Goal: Task Accomplishment & Management: Manage account settings

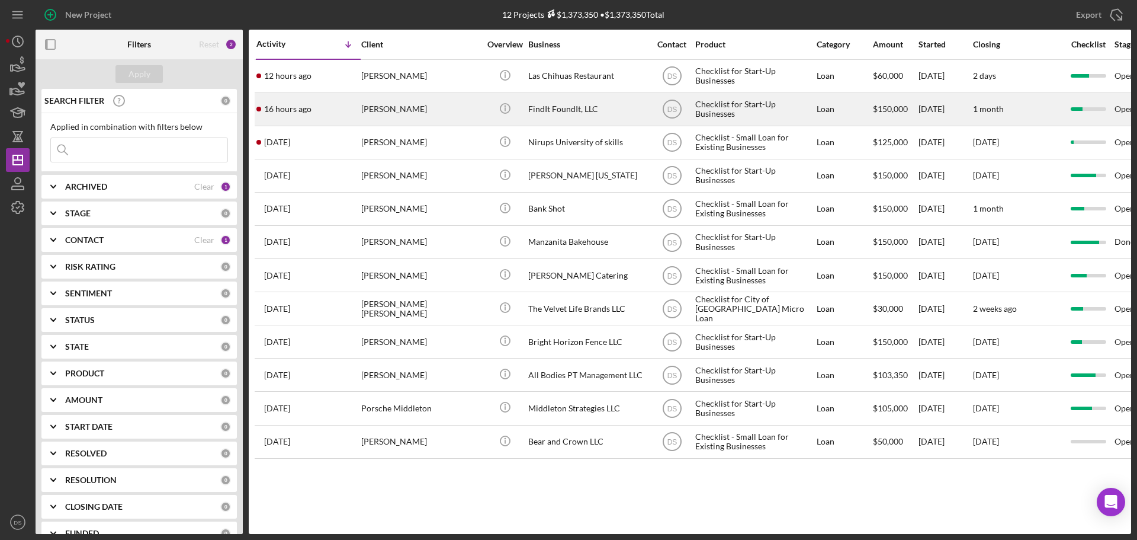
click at [408, 103] on div "[PERSON_NAME]" at bounding box center [420, 109] width 118 height 31
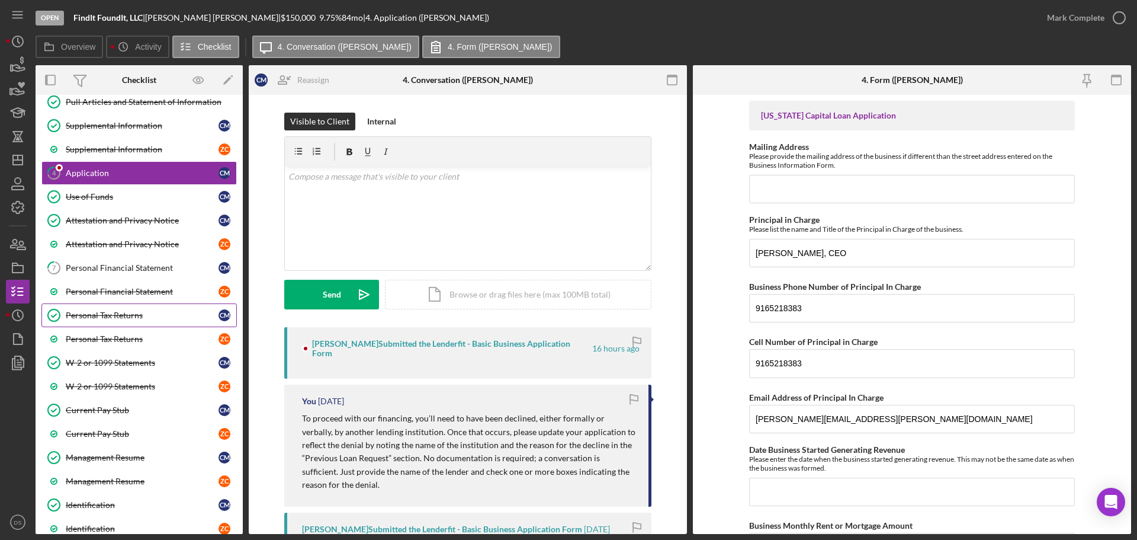
scroll to position [193, 0]
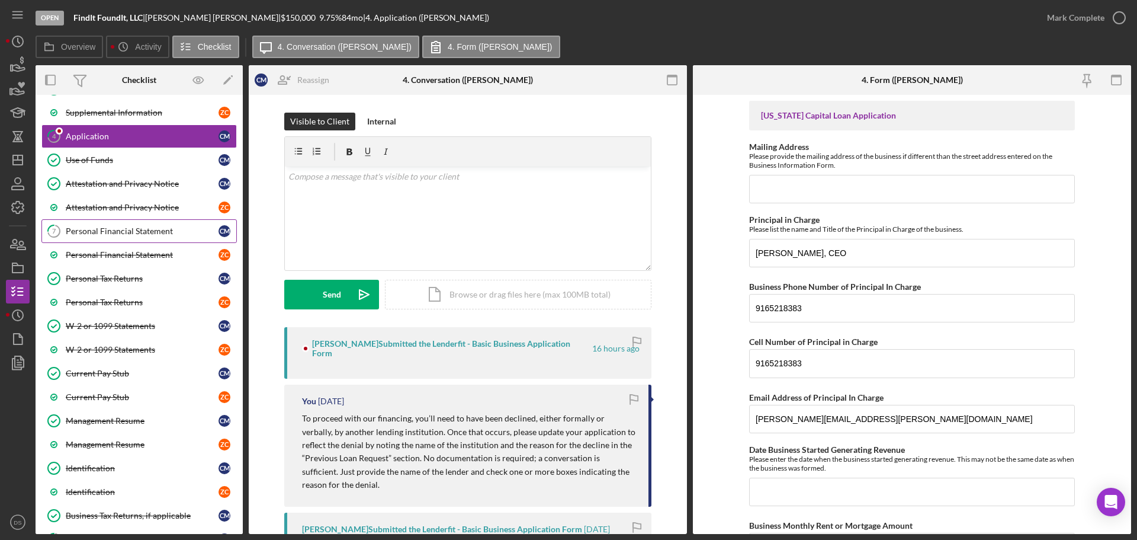
click at [138, 238] on link "7 Personal Financial Statement C M" at bounding box center [138, 231] width 195 height 24
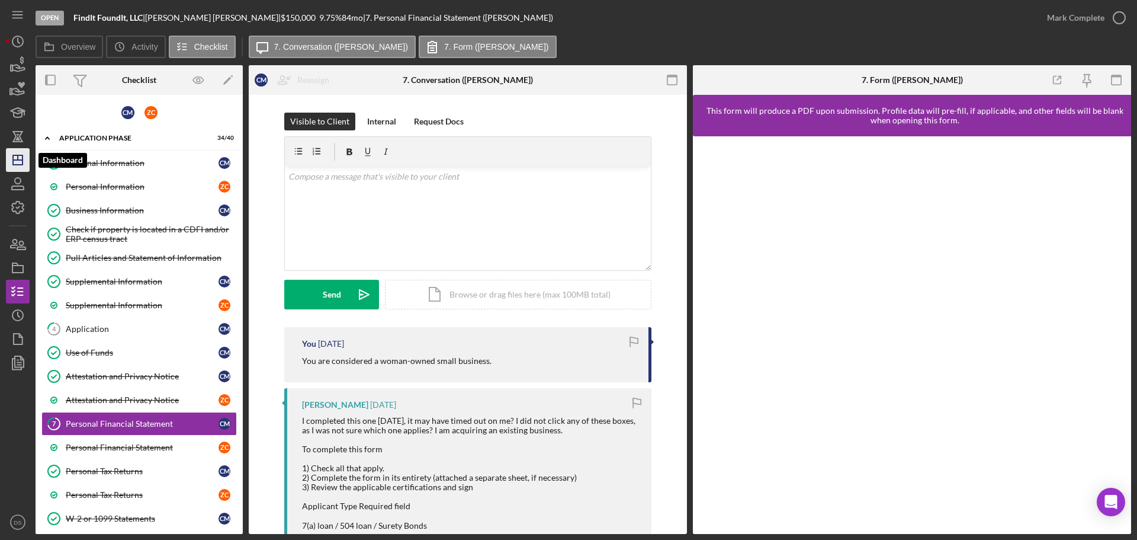
click at [20, 163] on icon "Icon/Dashboard" at bounding box center [18, 160] width 30 height 30
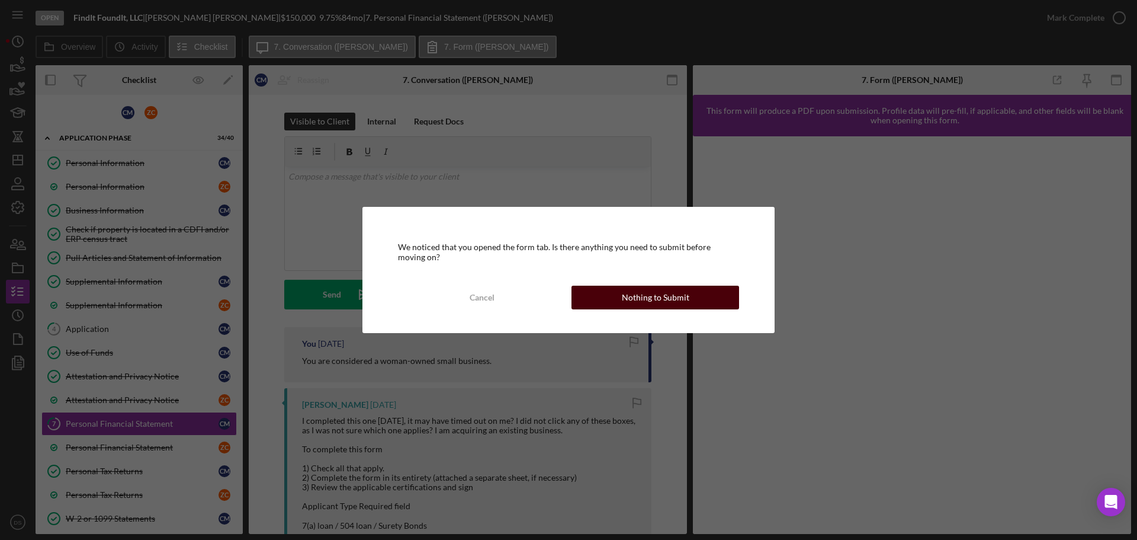
click at [653, 294] on div "Nothing to Submit" at bounding box center [656, 298] width 68 height 24
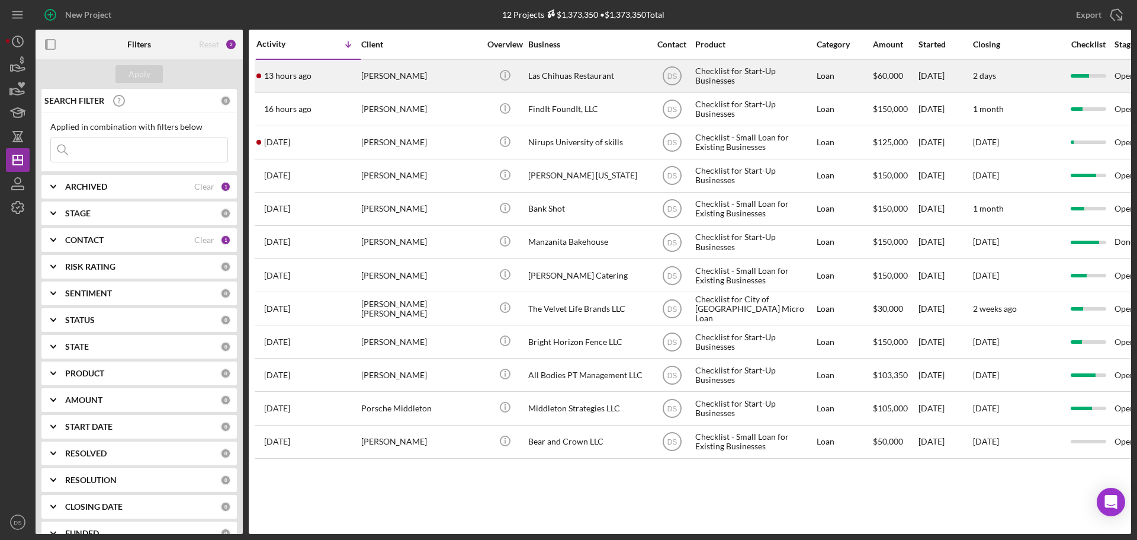
click at [433, 75] on div "[PERSON_NAME]" at bounding box center [420, 75] width 118 height 31
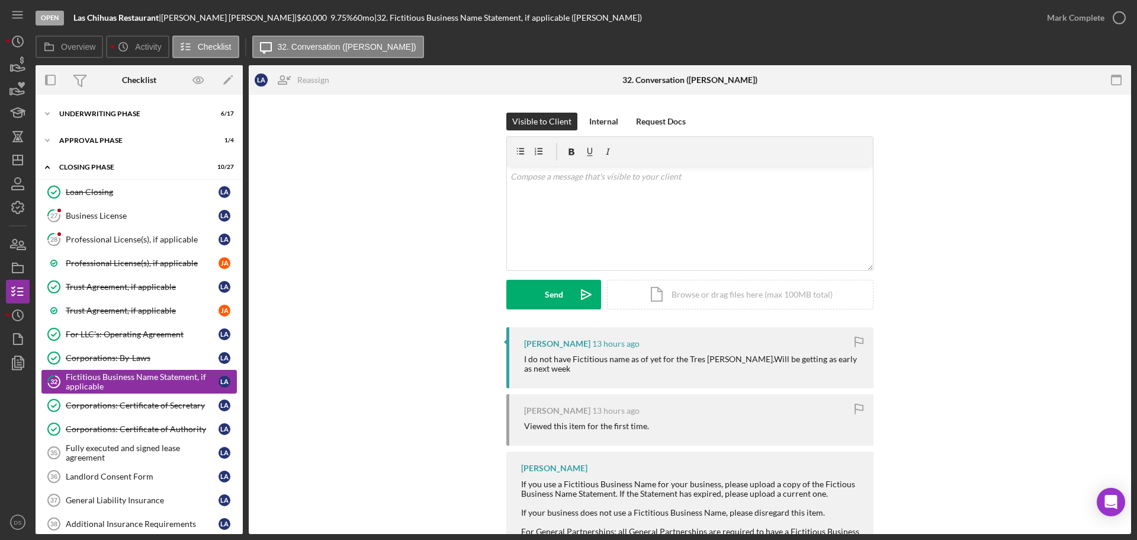
scroll to position [106, 0]
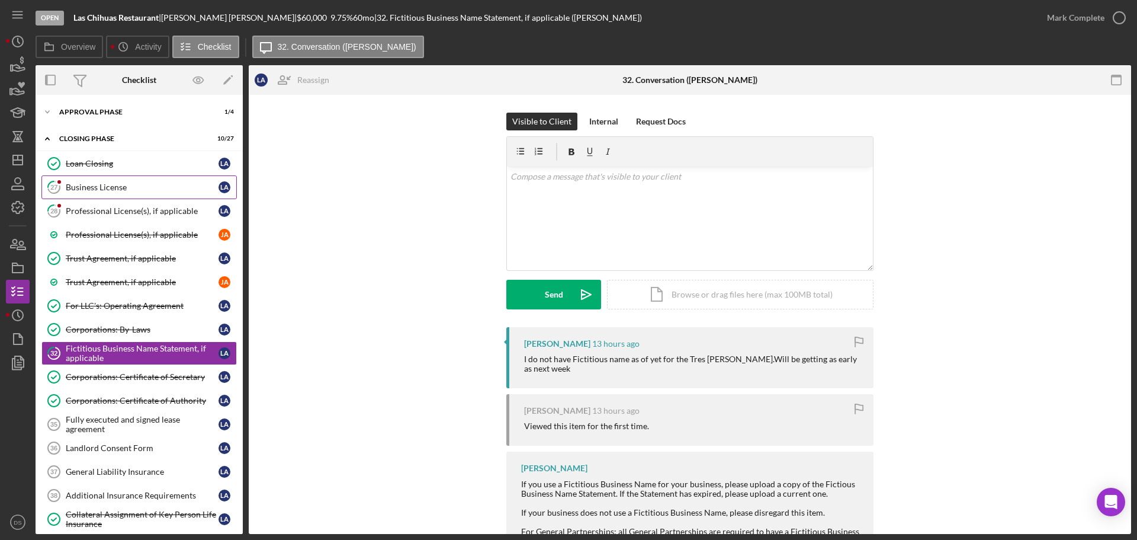
click at [123, 182] on div "Business License" at bounding box center [142, 186] width 153 height 9
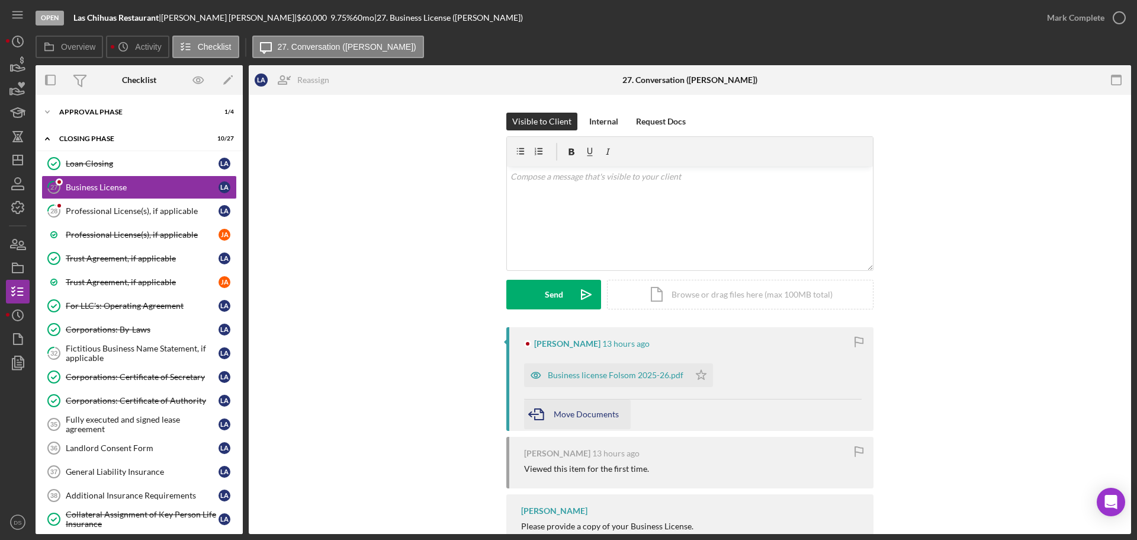
scroll to position [43, 0]
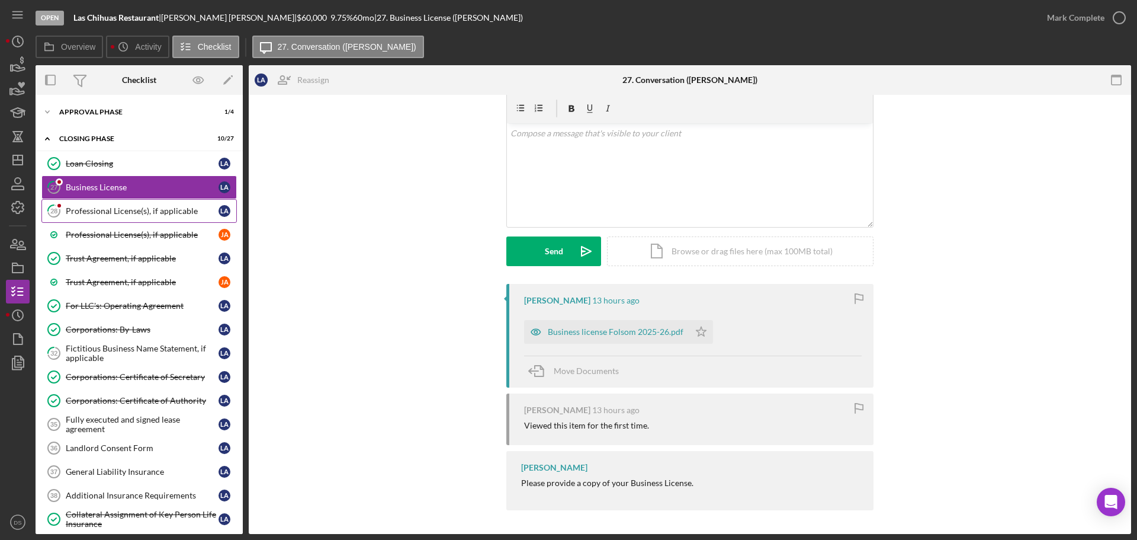
click at [136, 202] on link "28 Professional License(s), if applicable L A" at bounding box center [138, 211] width 195 height 24
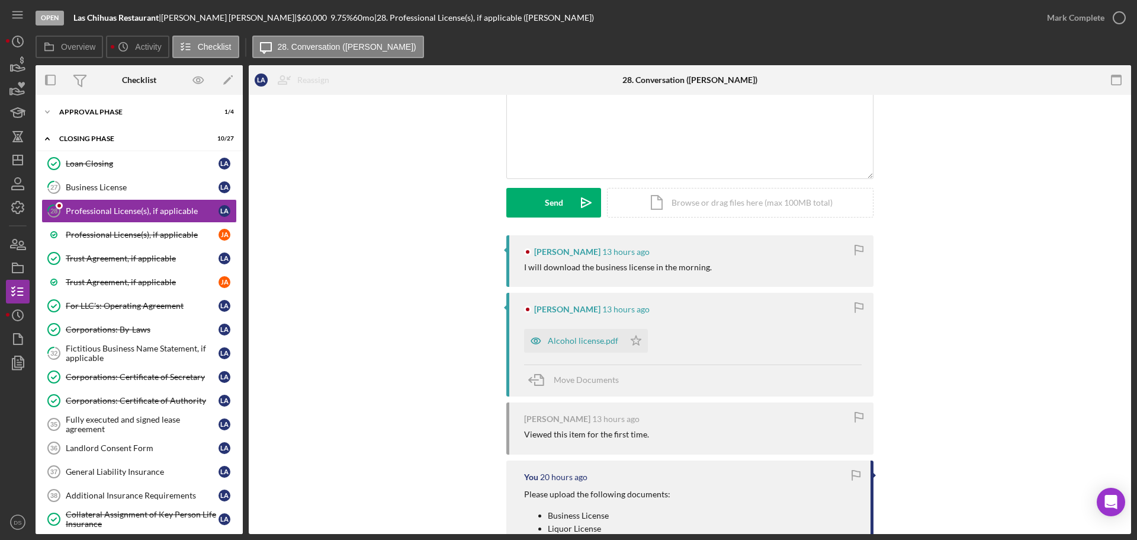
scroll to position [118, 0]
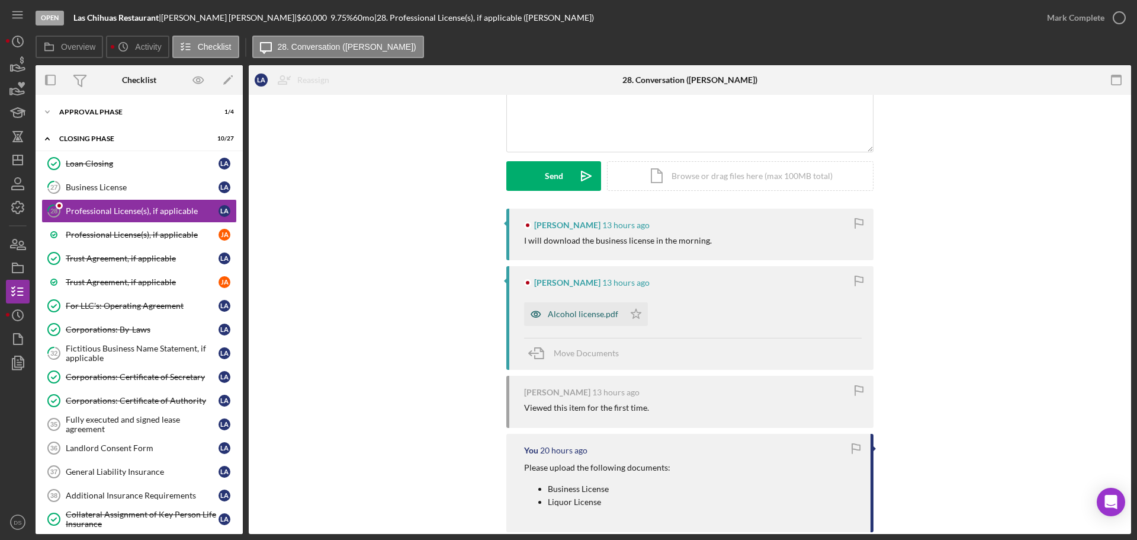
click at [566, 319] on div "Alcohol license.pdf" at bounding box center [574, 314] width 100 height 24
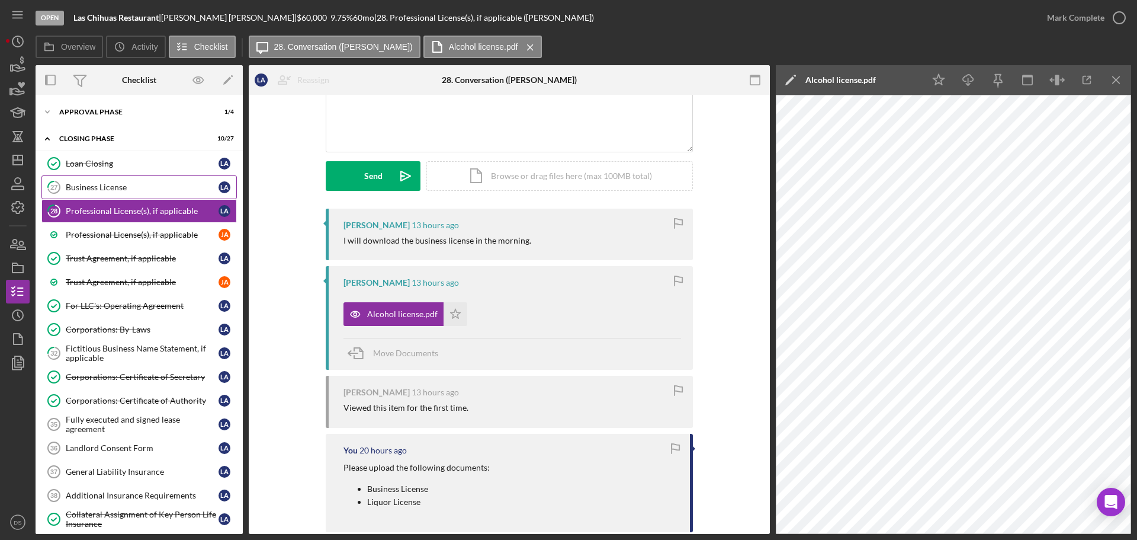
click at [134, 194] on link "27 Business License L A" at bounding box center [138, 187] width 195 height 24
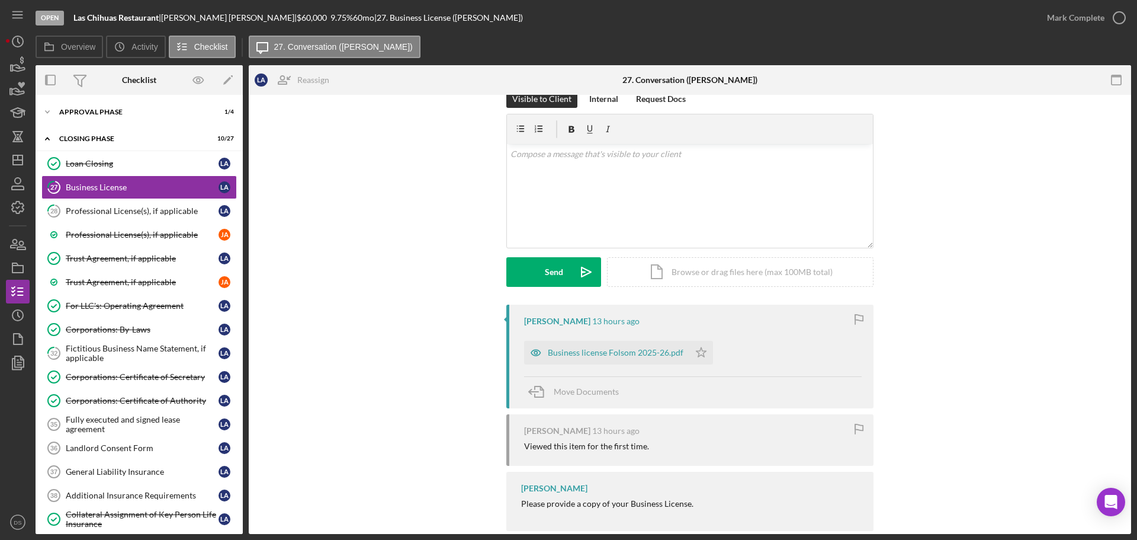
scroll to position [43, 0]
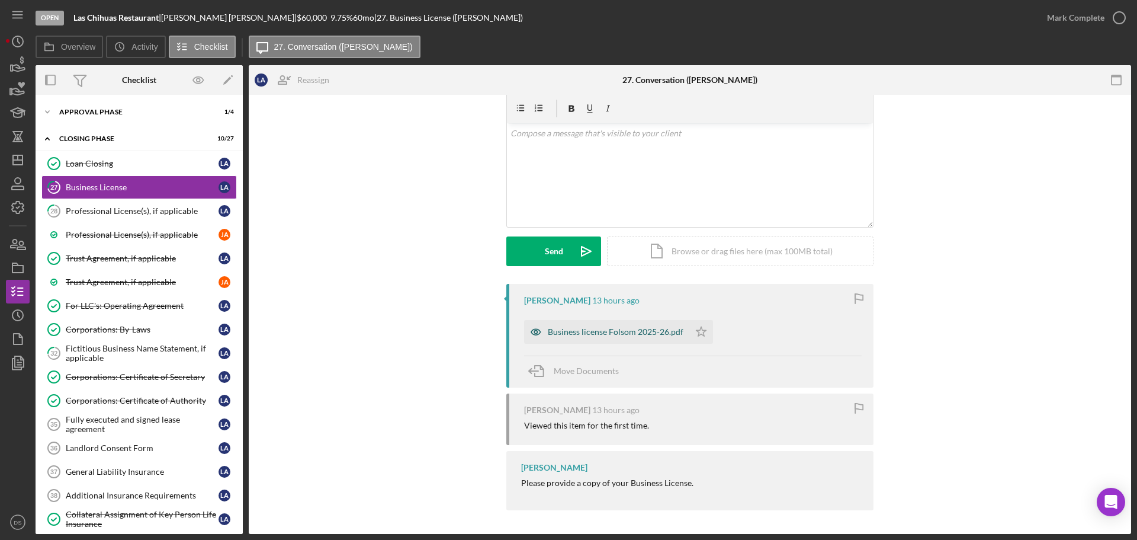
click at [617, 326] on div "Business license Folsom 2025-26.pdf" at bounding box center [606, 332] width 165 height 24
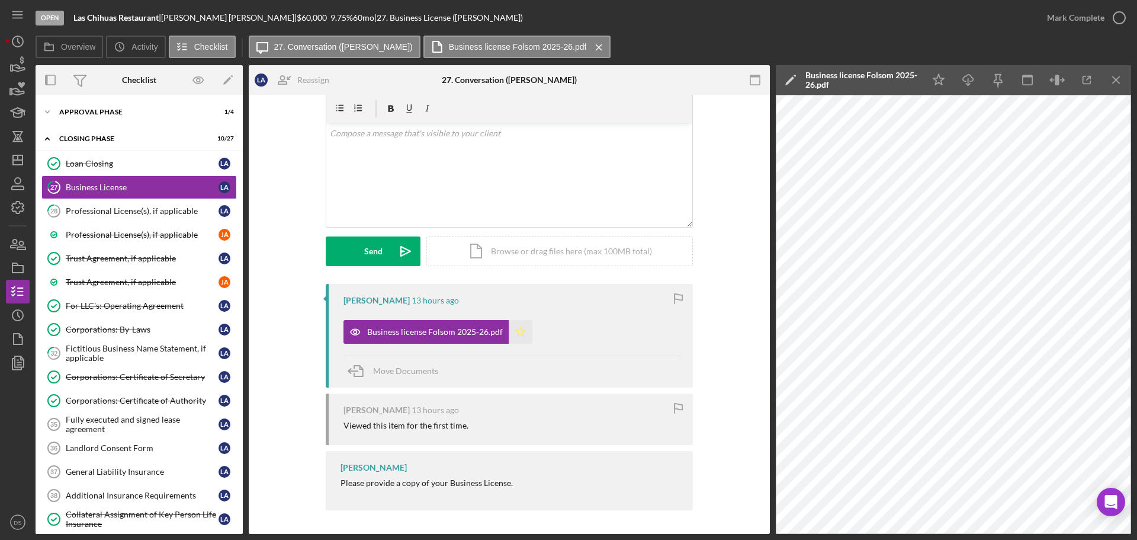
click at [513, 328] on icon "Icon/Star" at bounding box center [521, 332] width 24 height 24
click at [149, 214] on div "Professional License(s), if applicable" at bounding box center [142, 210] width 153 height 9
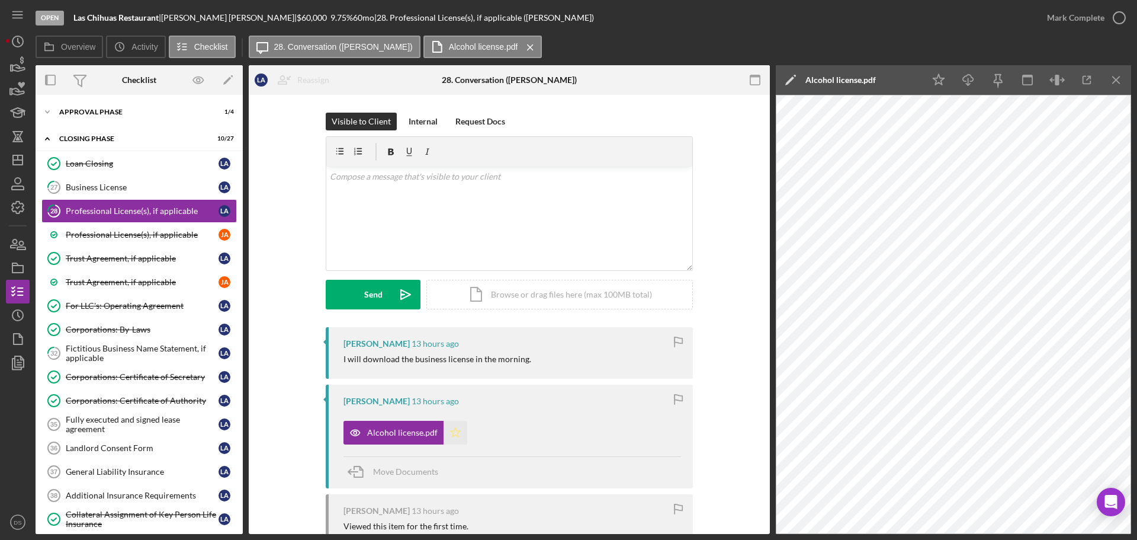
click at [459, 434] on icon "Icon/Star" at bounding box center [456, 433] width 24 height 24
click at [143, 348] on div "Fictitious Business Name Statement, if applicable" at bounding box center [142, 353] width 153 height 19
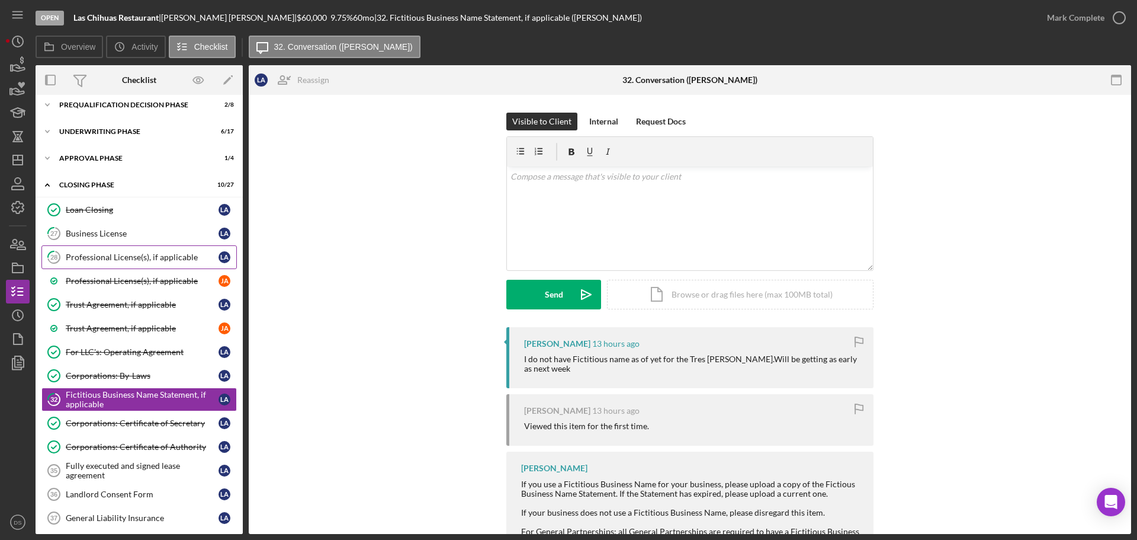
scroll to position [59, 0]
click at [153, 278] on div "Professional License(s), if applicable" at bounding box center [142, 281] width 153 height 9
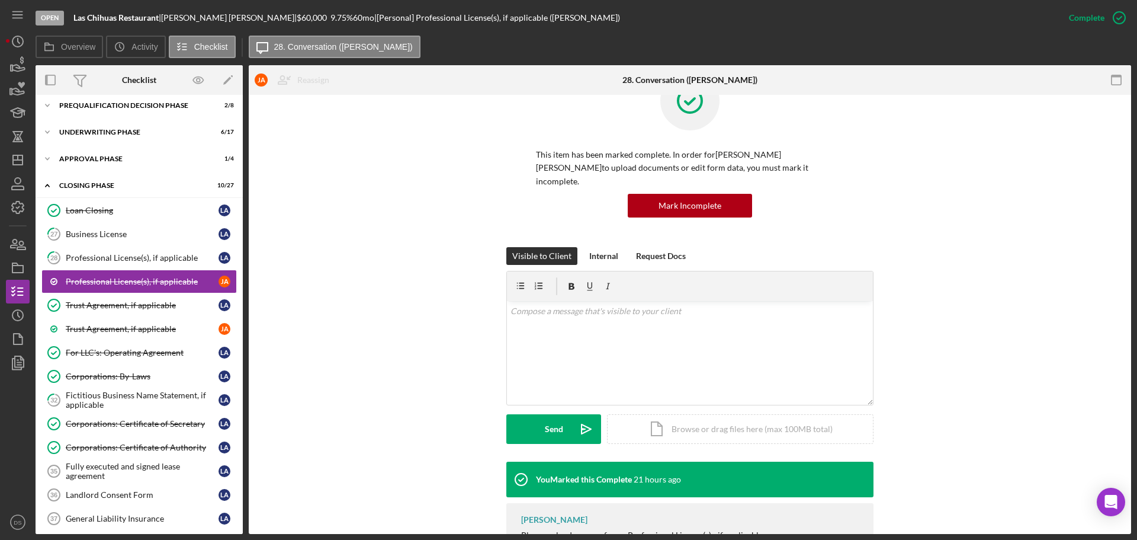
scroll to position [81, 0]
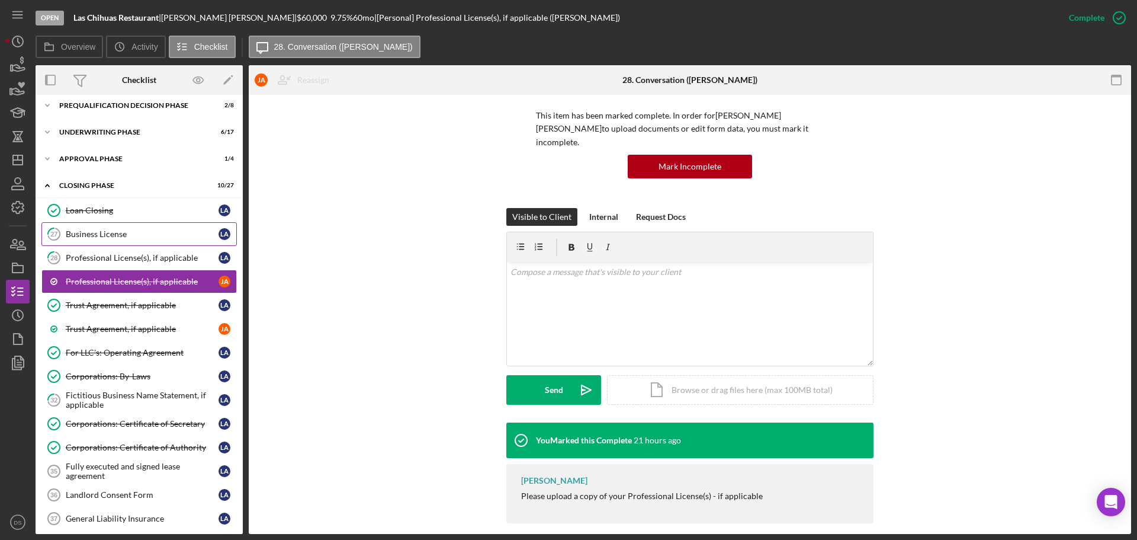
click at [134, 230] on div "Business License" at bounding box center [142, 233] width 153 height 9
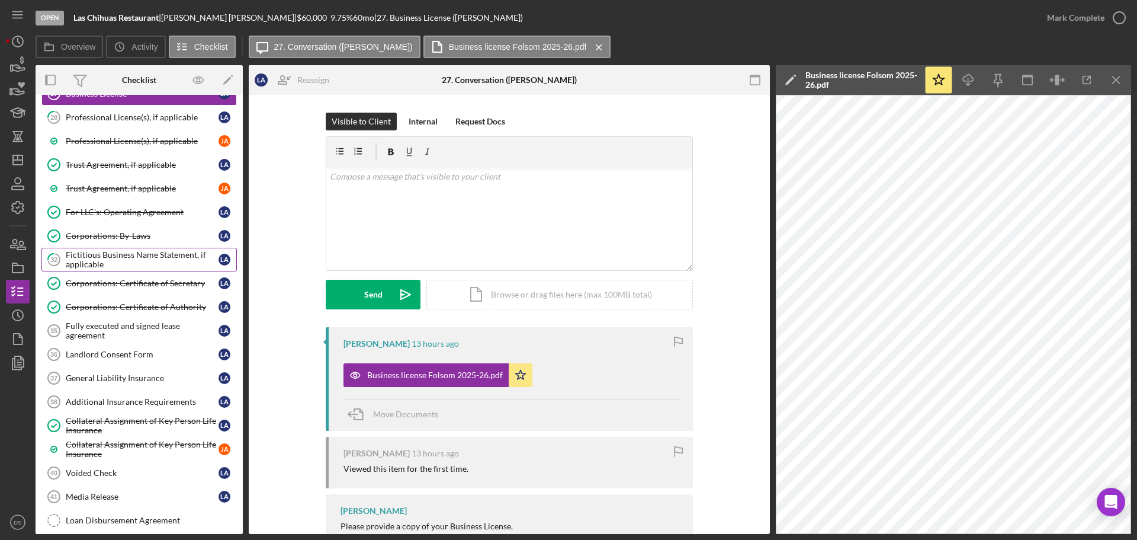
scroll to position [165, 0]
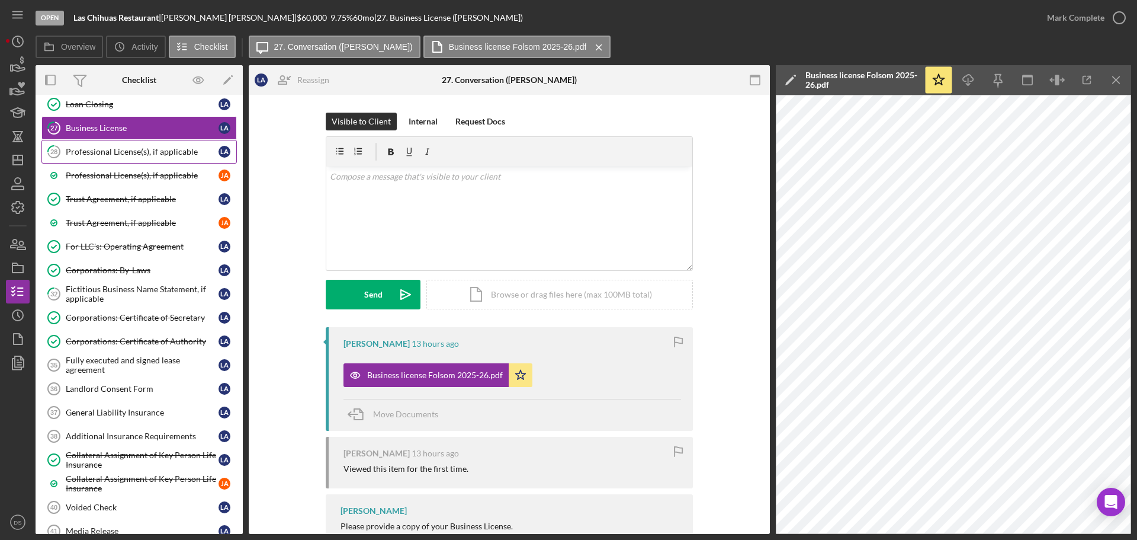
click at [108, 143] on link "28 Professional License(s), if applicable L A" at bounding box center [138, 152] width 195 height 24
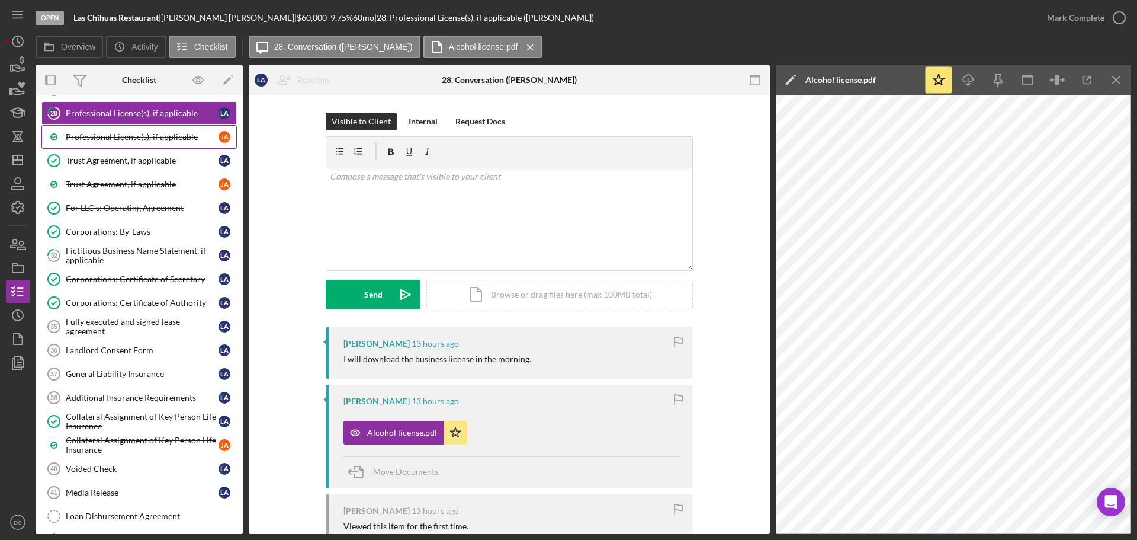
scroll to position [296, 0]
